Goal: Task Accomplishment & Management: Manage account settings

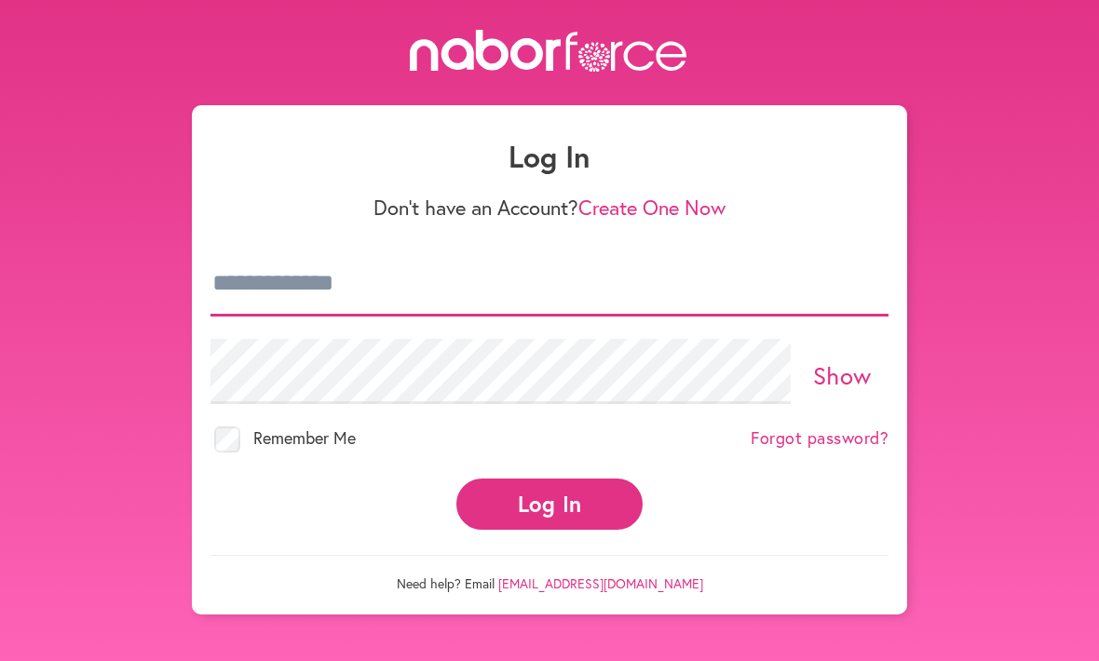
click at [336, 283] on input "email" at bounding box center [549, 283] width 678 height 65
type input "**********"
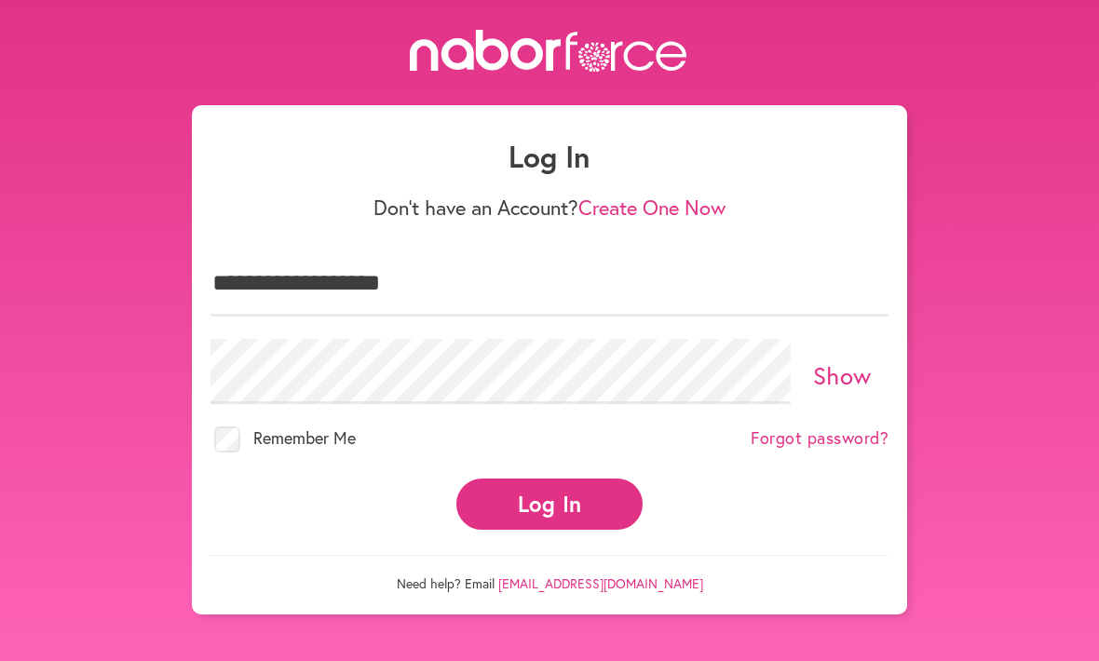
click at [549, 487] on button "Log In" at bounding box center [549, 504] width 186 height 51
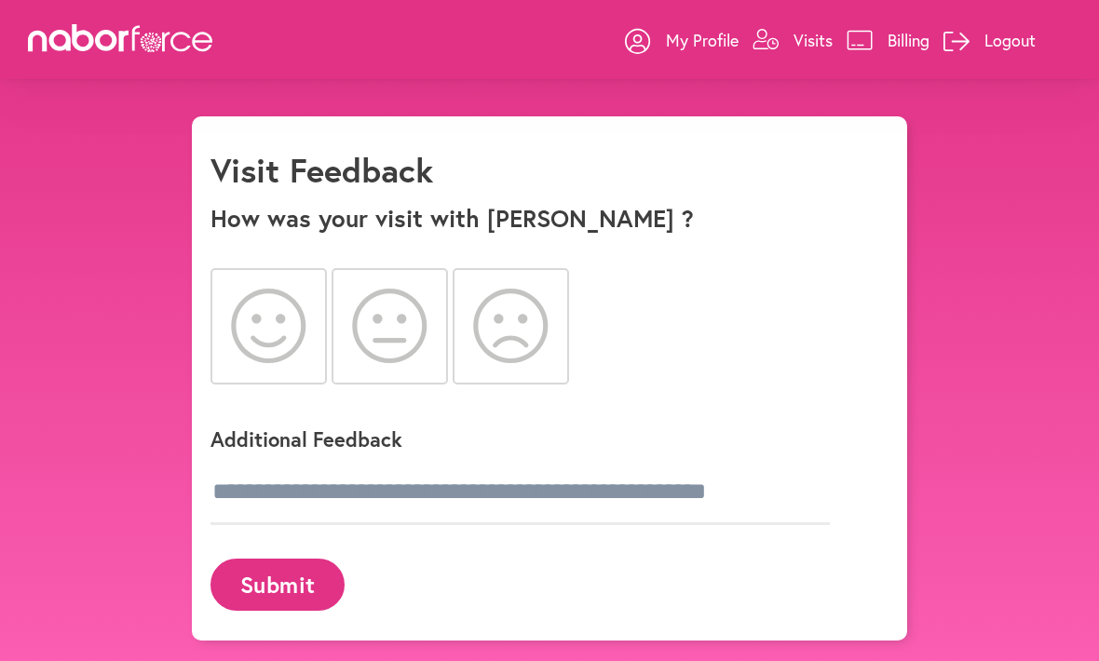
click at [265, 330] on icon at bounding box center [268, 326] width 75 height 75
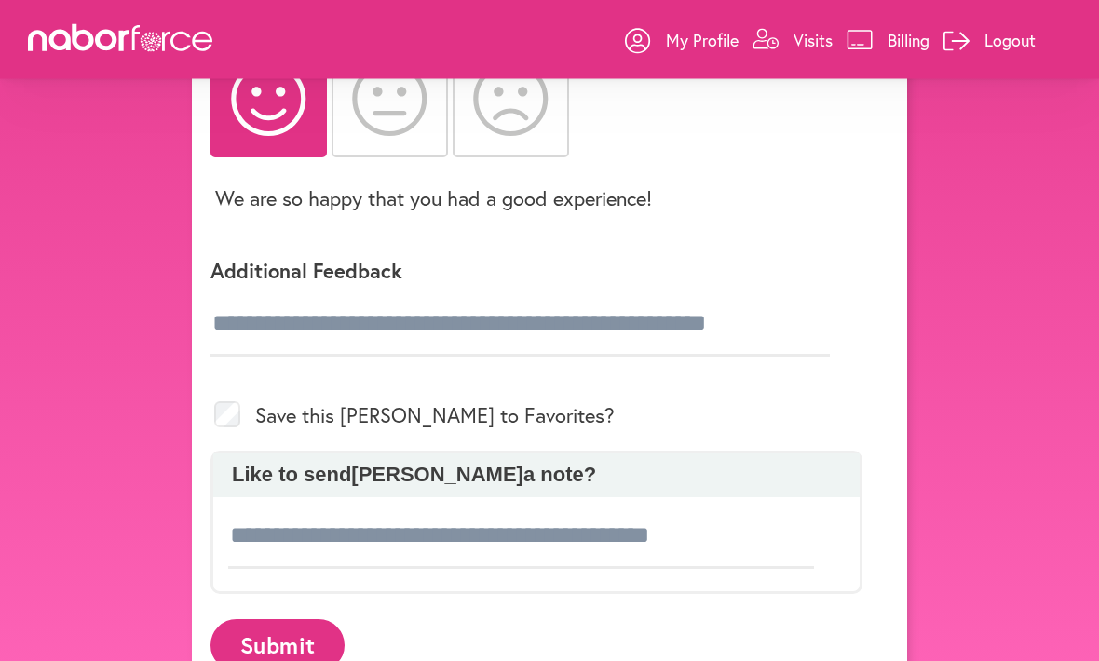
scroll to position [226, 0]
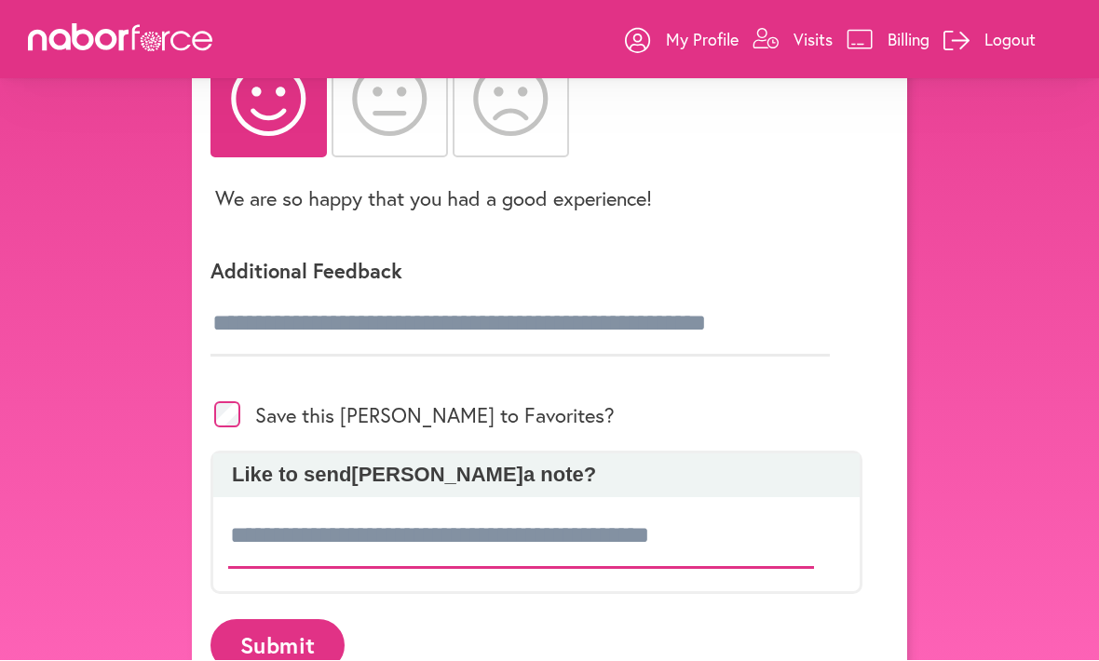
click at [311, 533] on input at bounding box center [521, 537] width 586 height 65
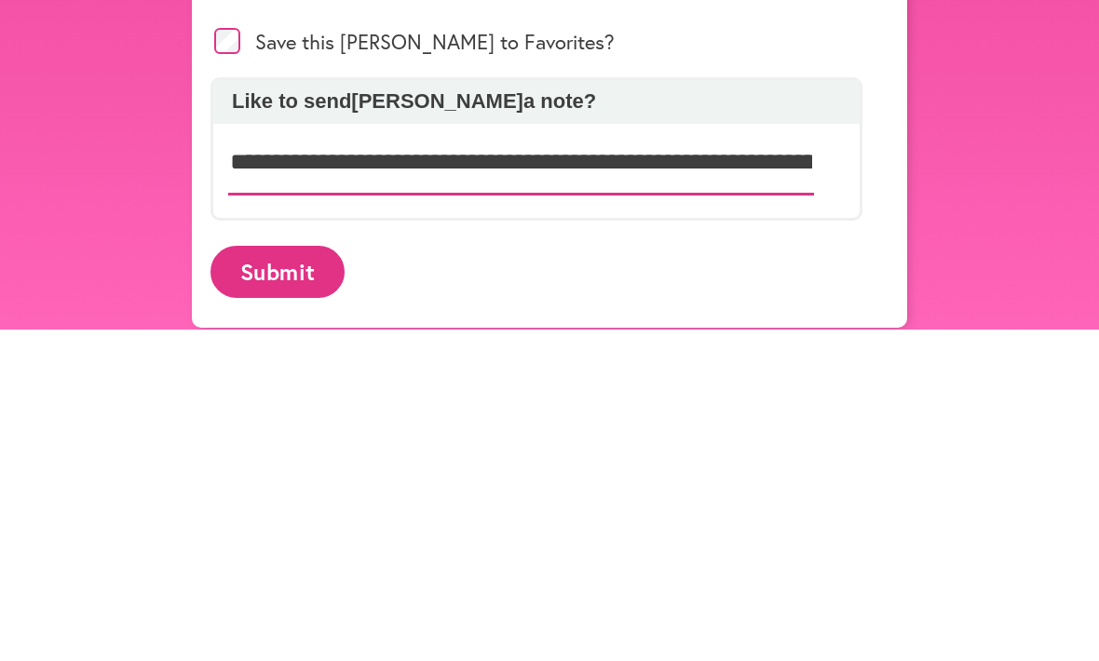
type input "**********"
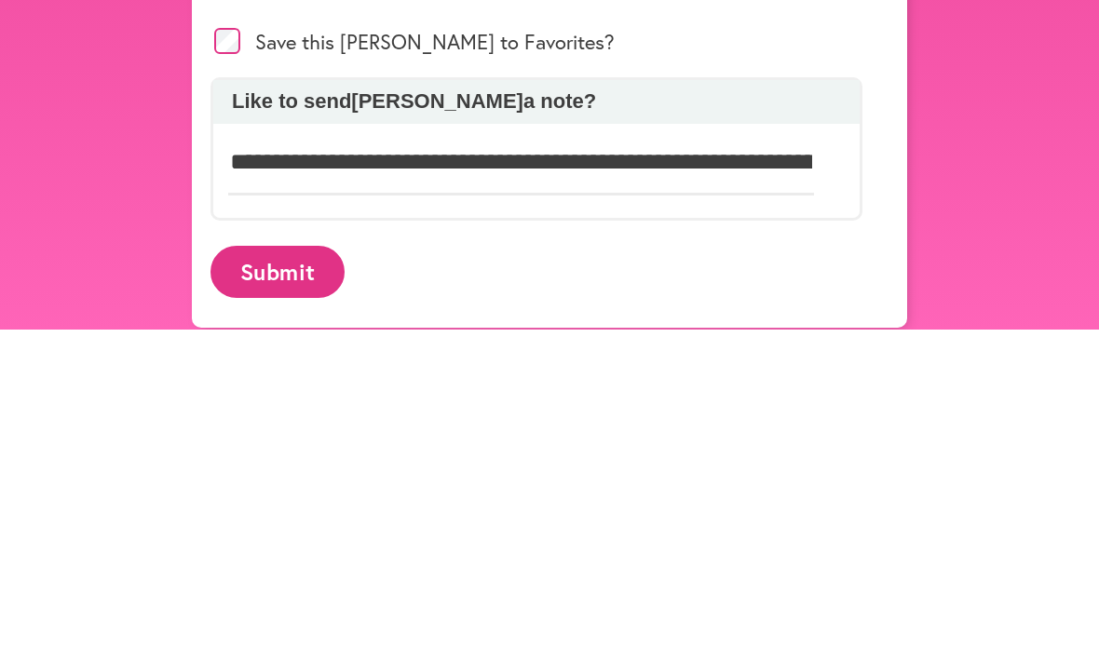
click at [269, 578] on button "Submit" at bounding box center [277, 603] width 134 height 51
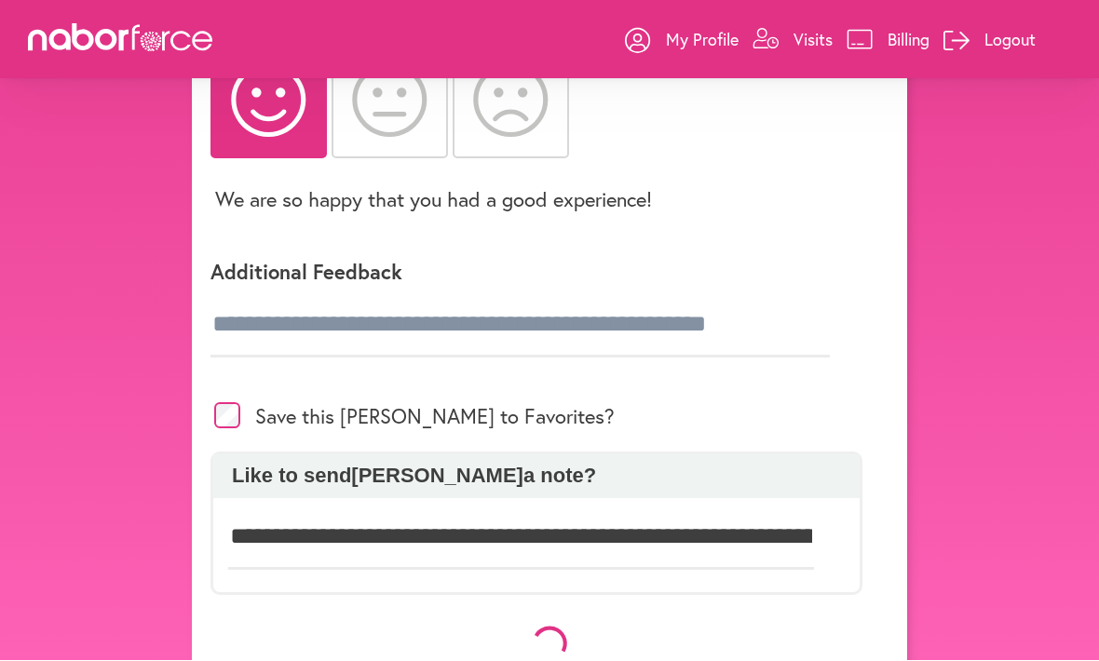
scroll to position [226, 0]
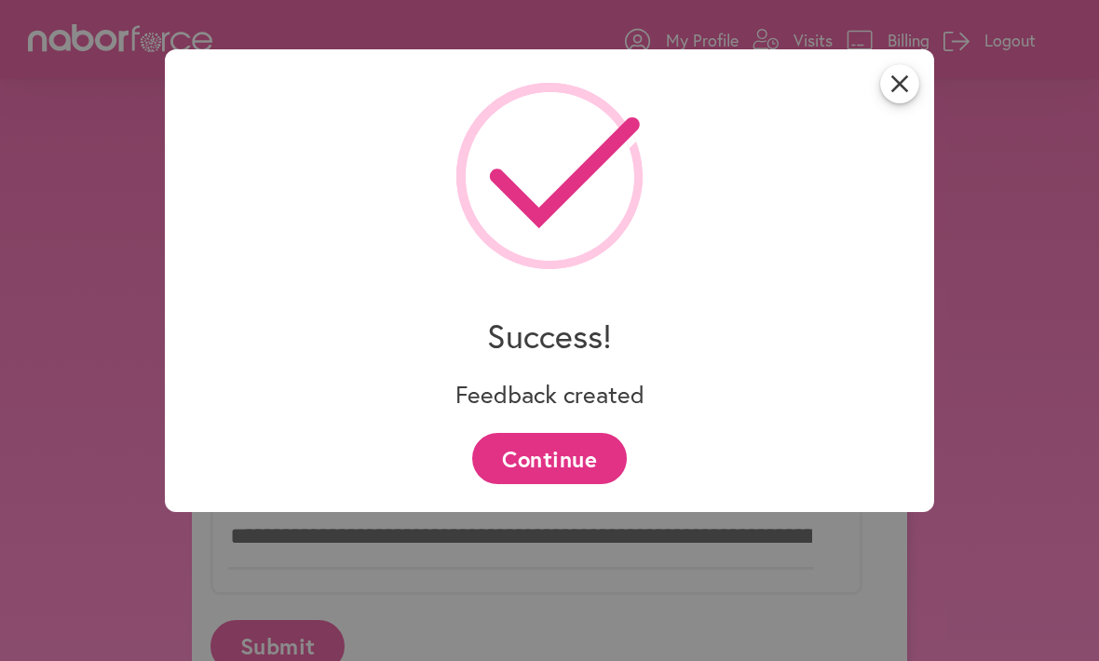
click at [561, 453] on button "Continue" at bounding box center [549, 458] width 154 height 51
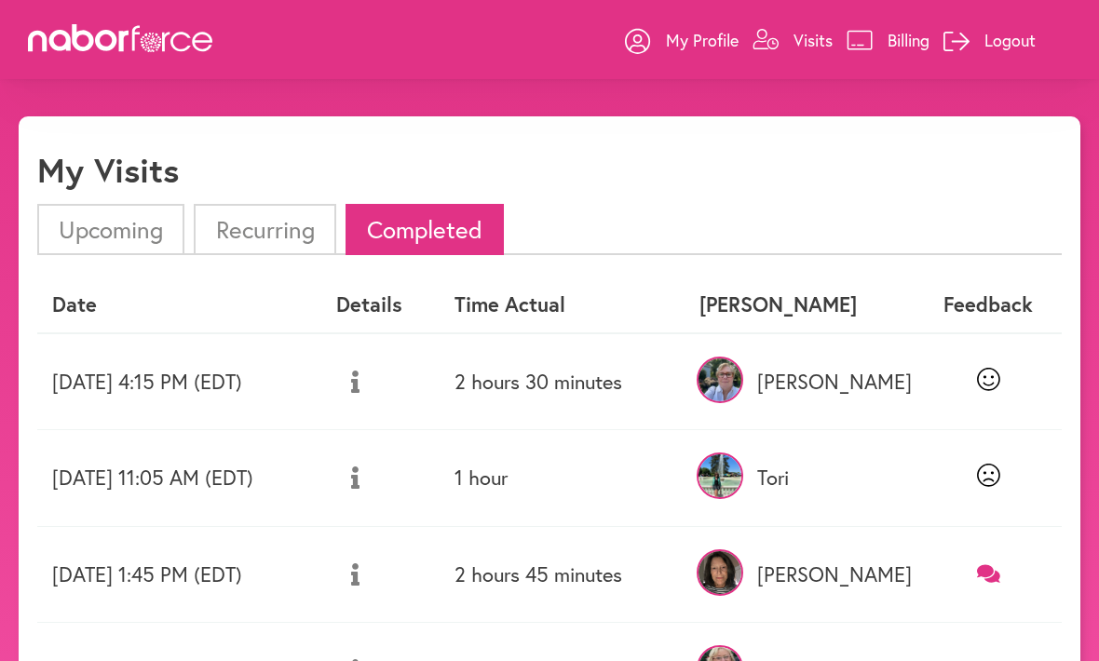
click at [990, 371] on icon at bounding box center [988, 379] width 23 height 23
click at [980, 376] on icon at bounding box center [988, 379] width 23 height 23
click at [743, 486] on img at bounding box center [720, 476] width 47 height 47
click at [878, 51] on link "Billing" at bounding box center [888, 40] width 83 height 56
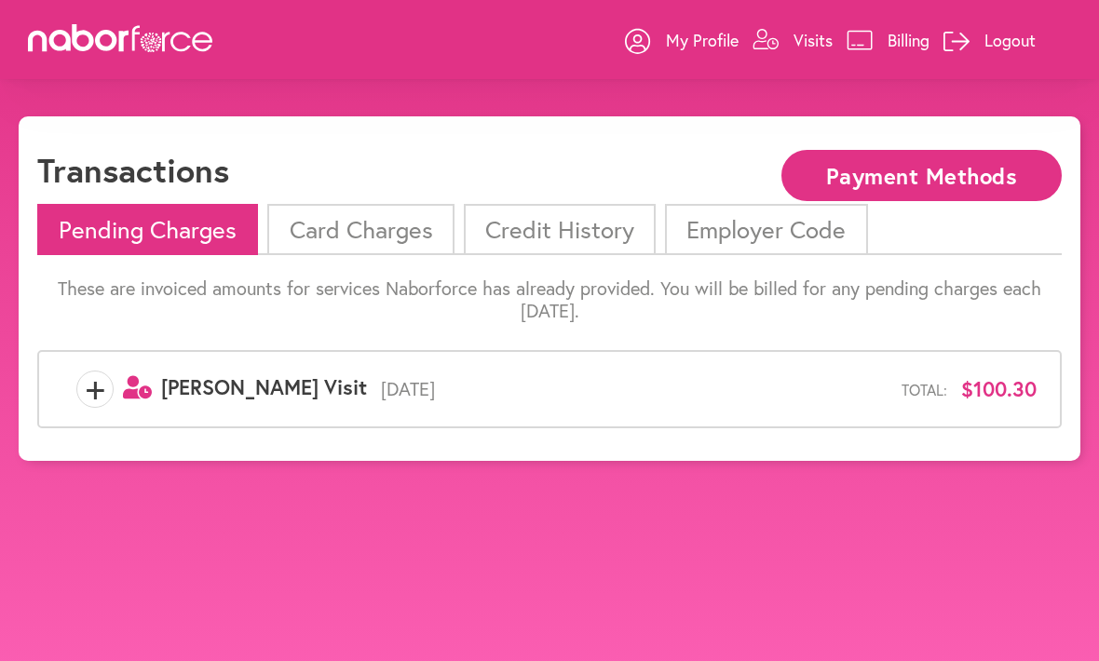
click at [356, 232] on li "Card Charges" at bounding box center [360, 229] width 186 height 51
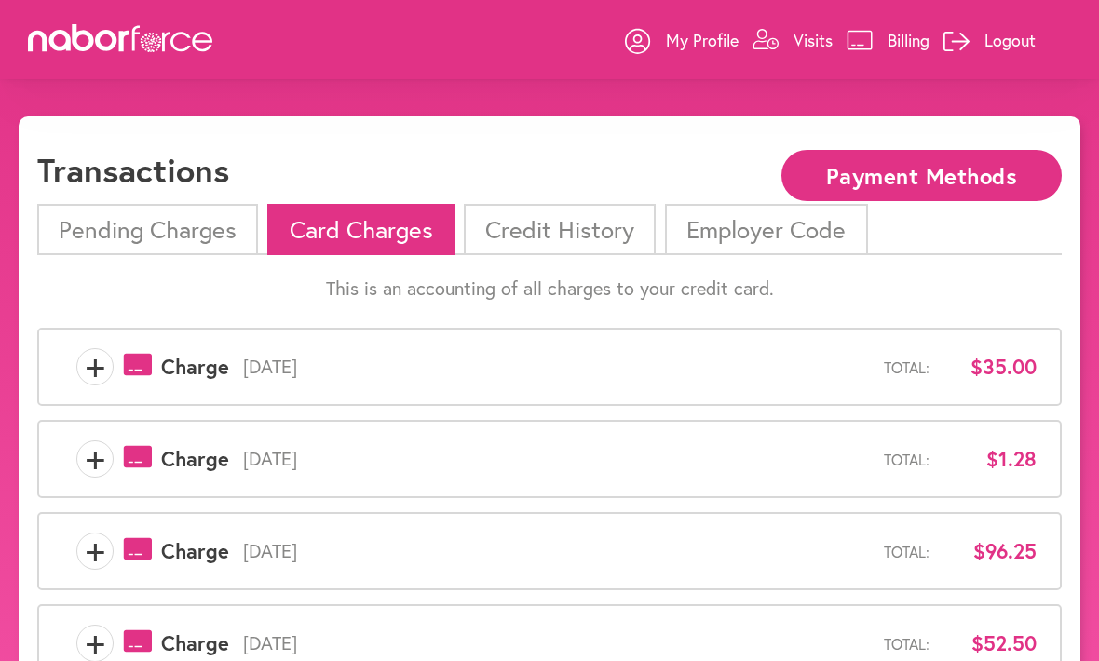
click at [547, 226] on li "Credit History" at bounding box center [560, 229] width 192 height 51
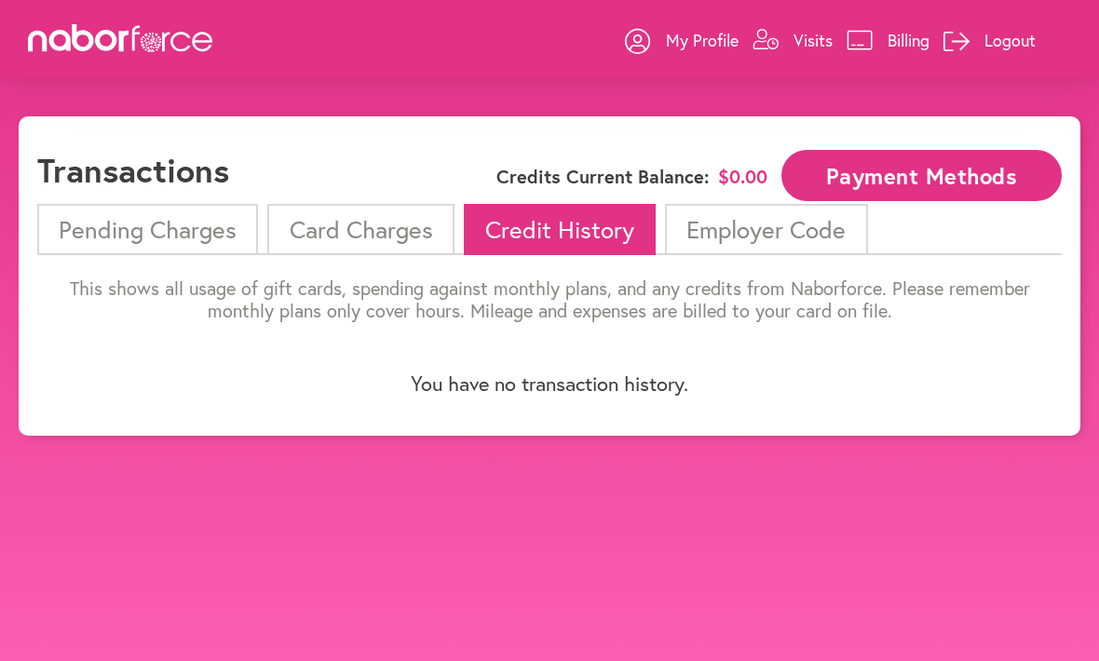
click at [168, 235] on li "Pending Charges" at bounding box center [147, 229] width 221 height 51
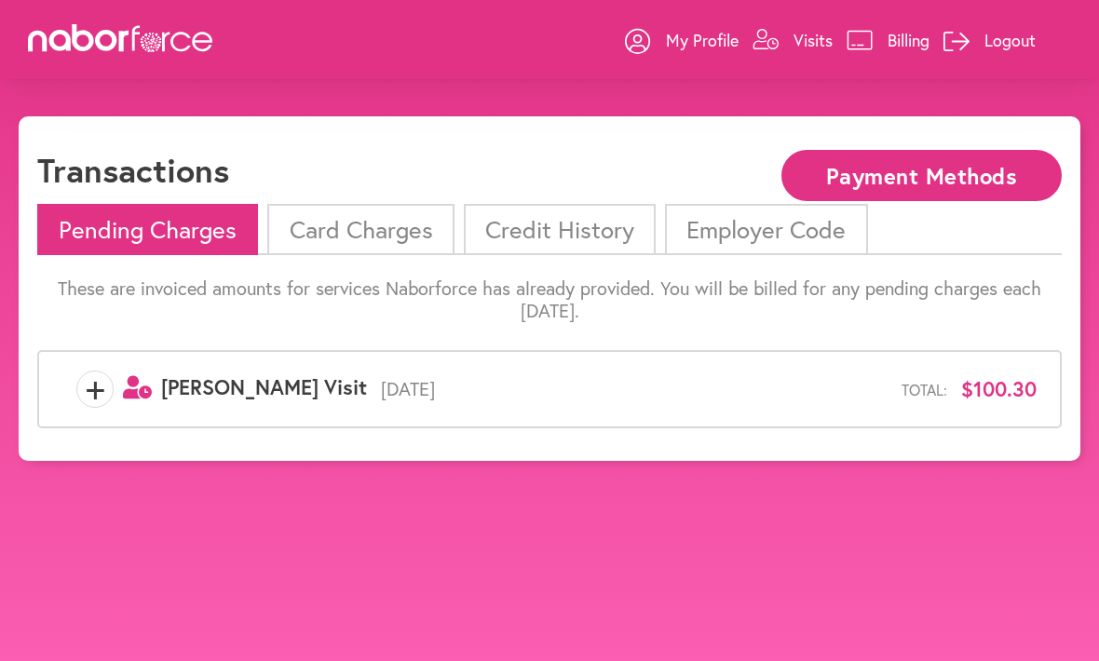
click at [874, 141] on div "Transactions Payment Methods Pending Charges Card Charges Credit History Employ…" at bounding box center [550, 288] width 1062 height 345
click at [779, 44] on link "Visits" at bounding box center [792, 40] width 80 height 56
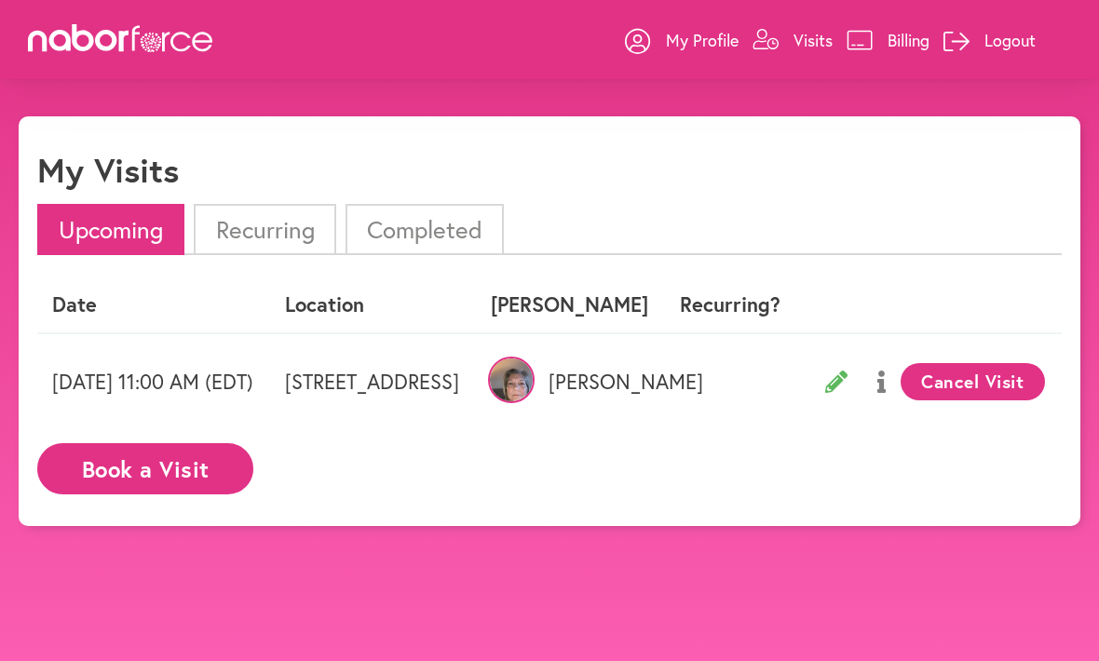
click at [402, 226] on li "Completed" at bounding box center [424, 229] width 158 height 51
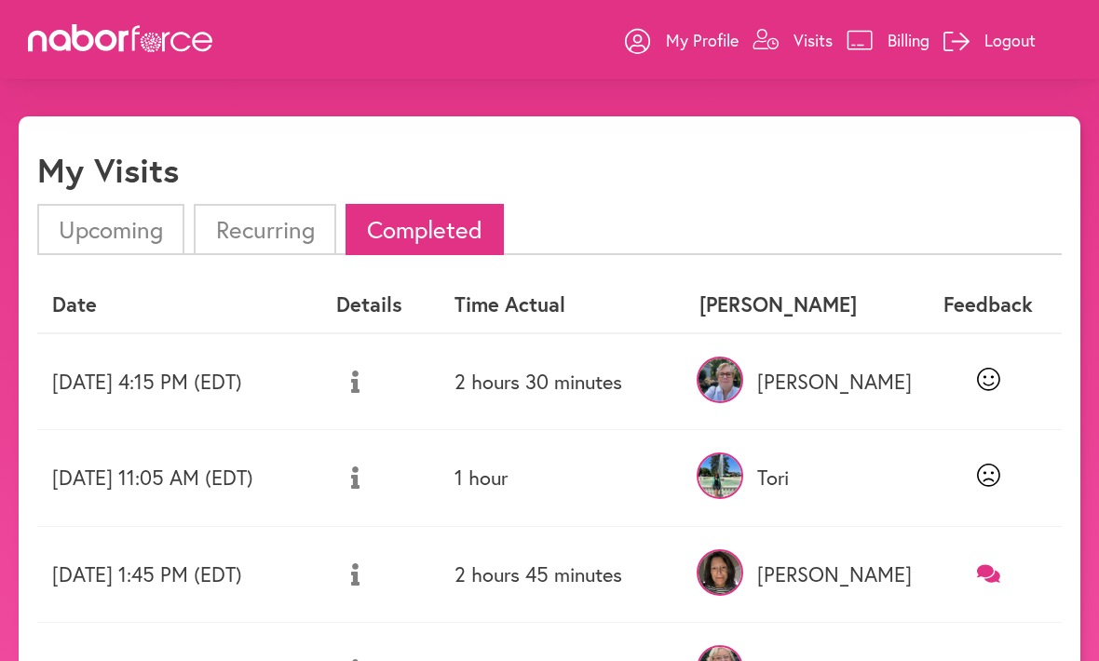
click at [252, 239] on li "Recurring" at bounding box center [265, 229] width 142 height 51
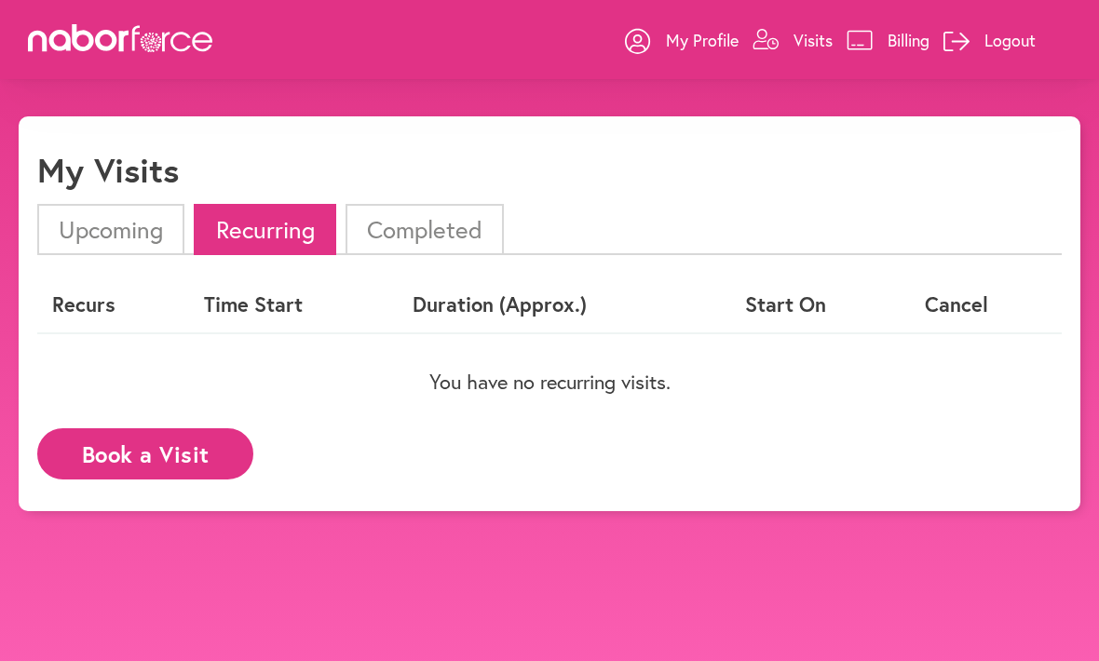
click at [107, 220] on li "Upcoming" at bounding box center [110, 229] width 147 height 51
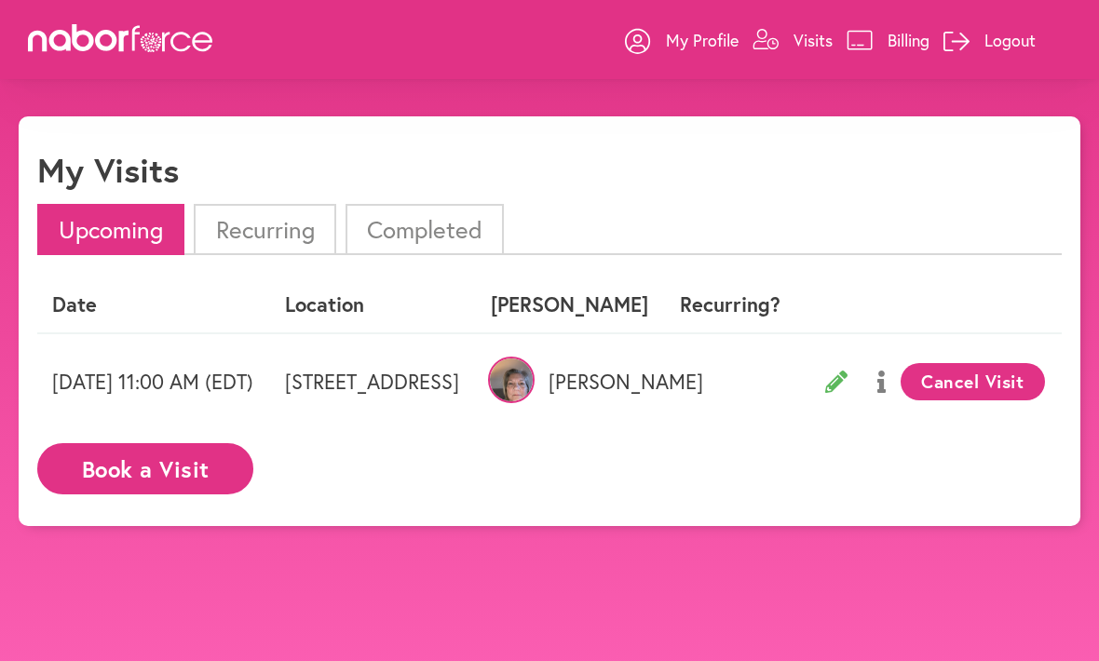
click at [965, 40] on icon at bounding box center [956, 42] width 26 height 20
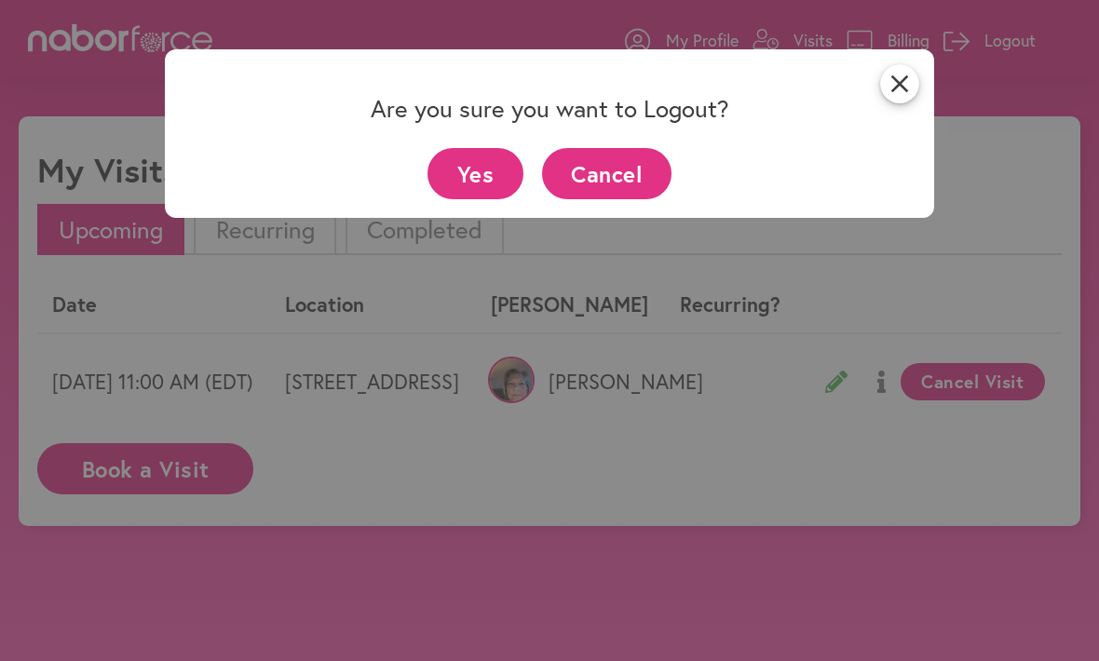
click at [460, 172] on button "Yes" at bounding box center [475, 173] width 96 height 51
